Goal: Information Seeking & Learning: Find specific fact

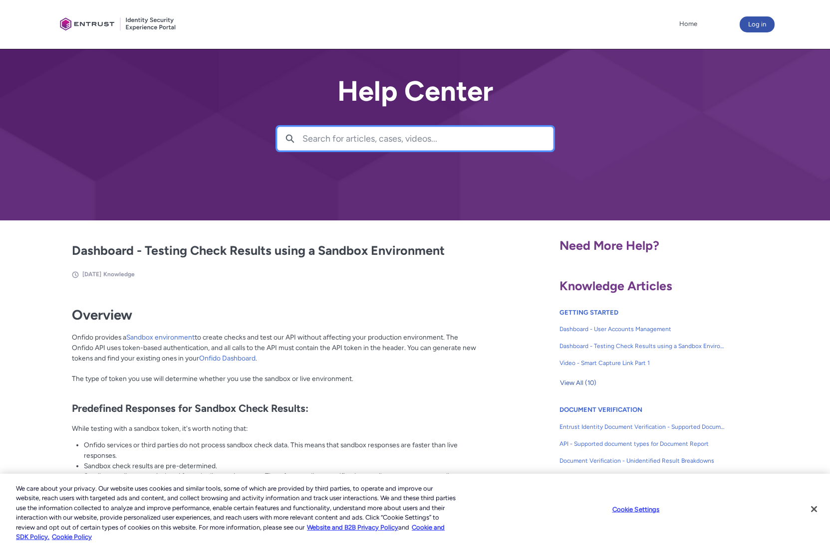
click at [374, 143] on input "Search for articles, cases, videos..." at bounding box center [427, 138] width 250 height 23
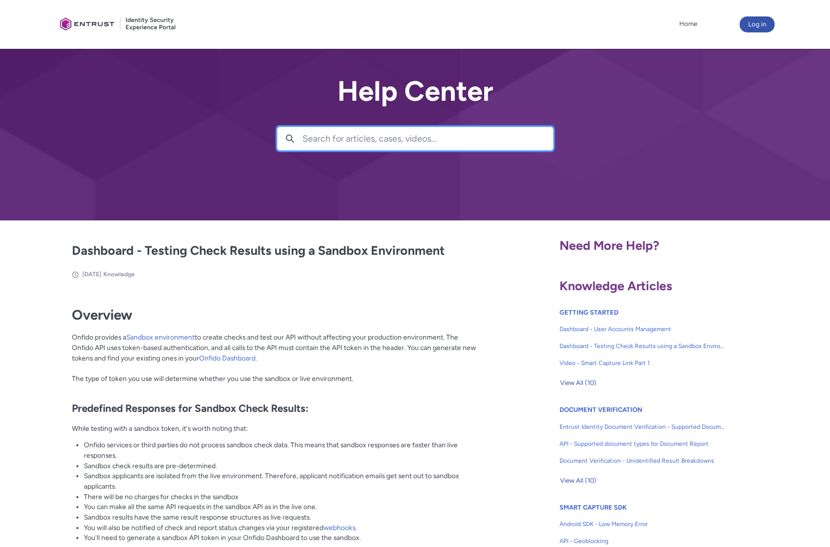
click at [374, 143] on input "Search for articles, cases, videos..." at bounding box center [427, 138] width 250 height 23
type input "e2e"
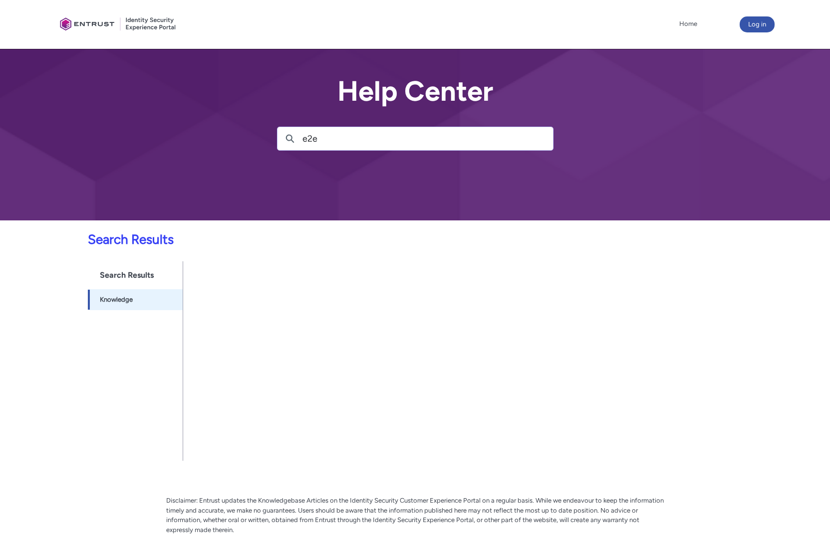
click at [352, 140] on input "e2e" at bounding box center [427, 138] width 250 height 23
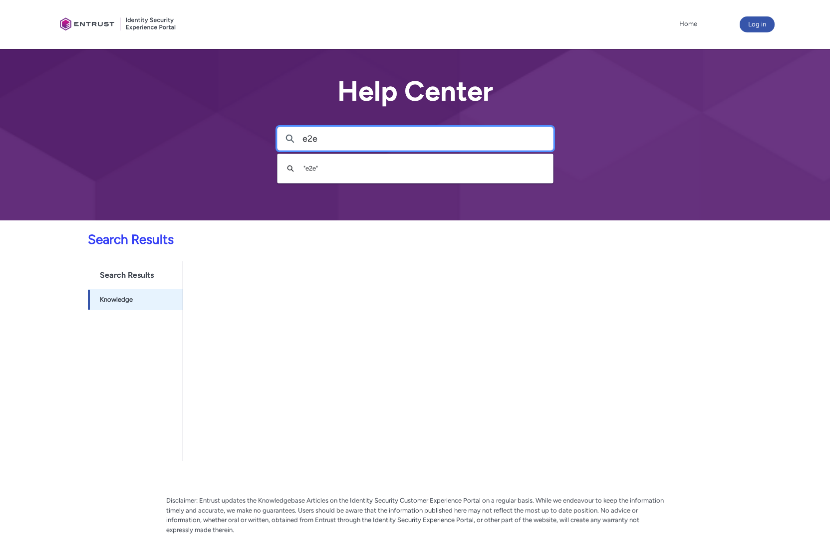
click at [352, 140] on input "e2e" at bounding box center [427, 138] width 250 height 23
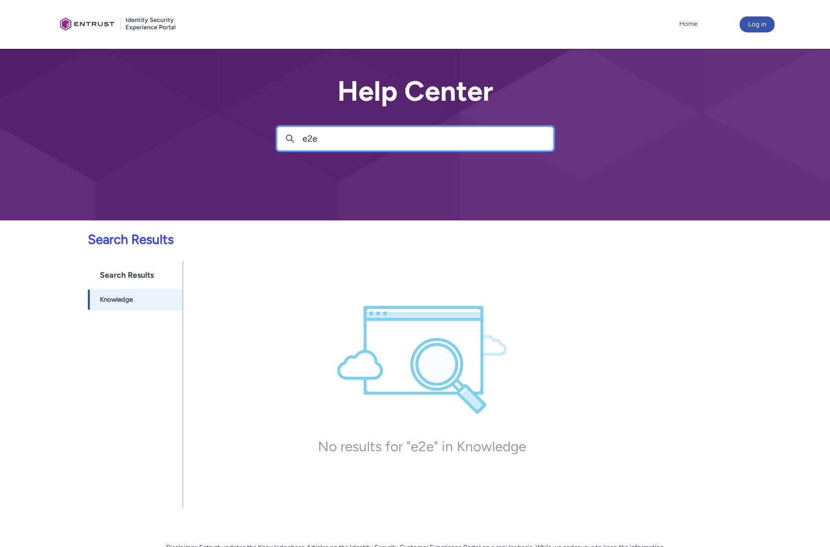
drag, startPoint x: 352, startPoint y: 140, endPoint x: 308, endPoint y: 137, distance: 44.0
click at [308, 137] on input "e2e" at bounding box center [427, 138] width 250 height 23
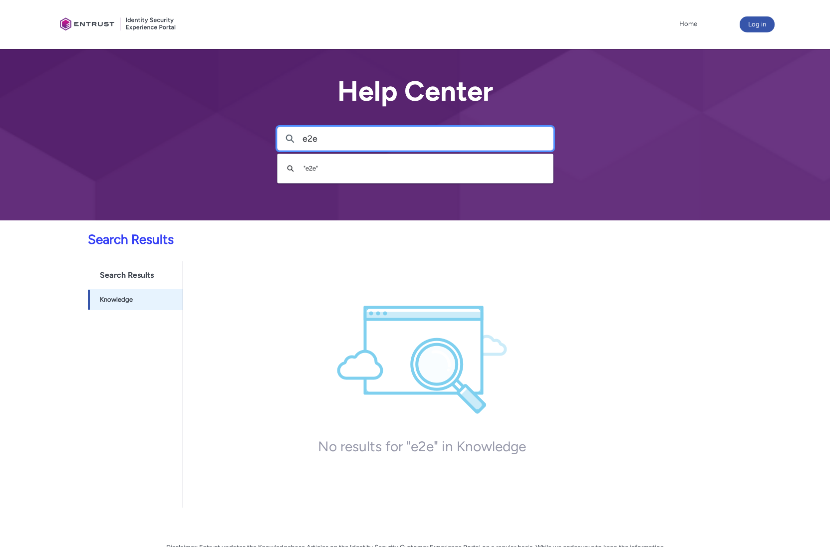
drag, startPoint x: 436, startPoint y: 142, endPoint x: 271, endPoint y: 143, distance: 164.2
click at [271, 143] on div "Help Center Search e2e Search " e2e "" at bounding box center [415, 110] width 830 height 221
